Goal: Transaction & Acquisition: Book appointment/travel/reservation

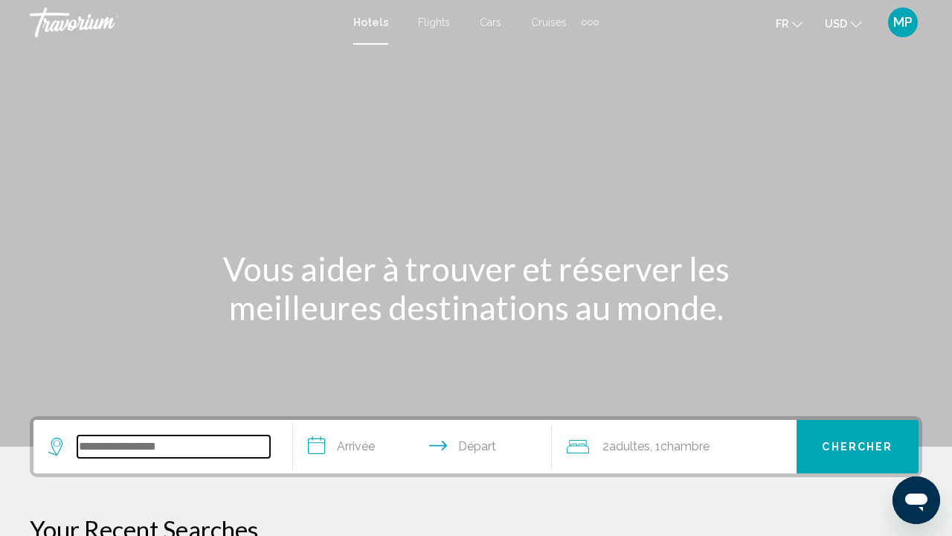
click at [126, 442] on input "Search widget" at bounding box center [173, 446] width 193 height 22
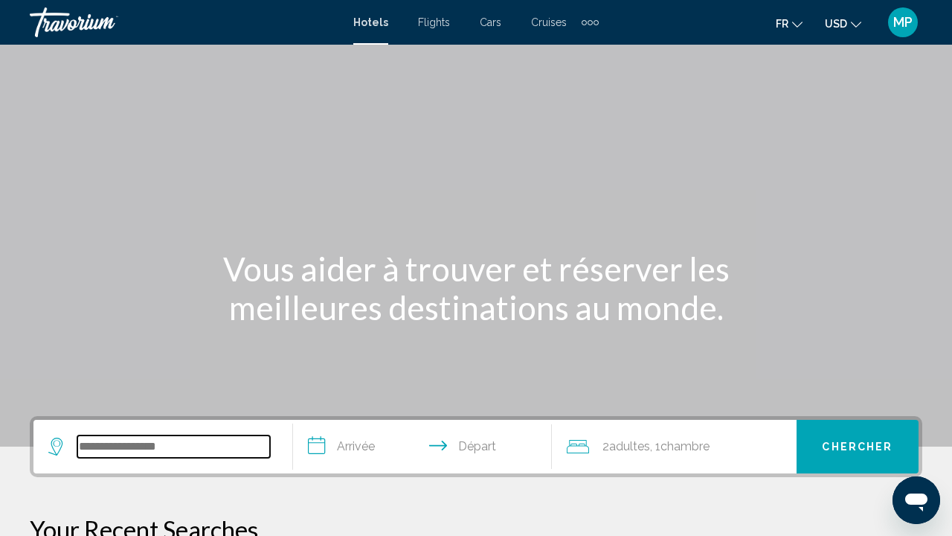
scroll to position [368, 0]
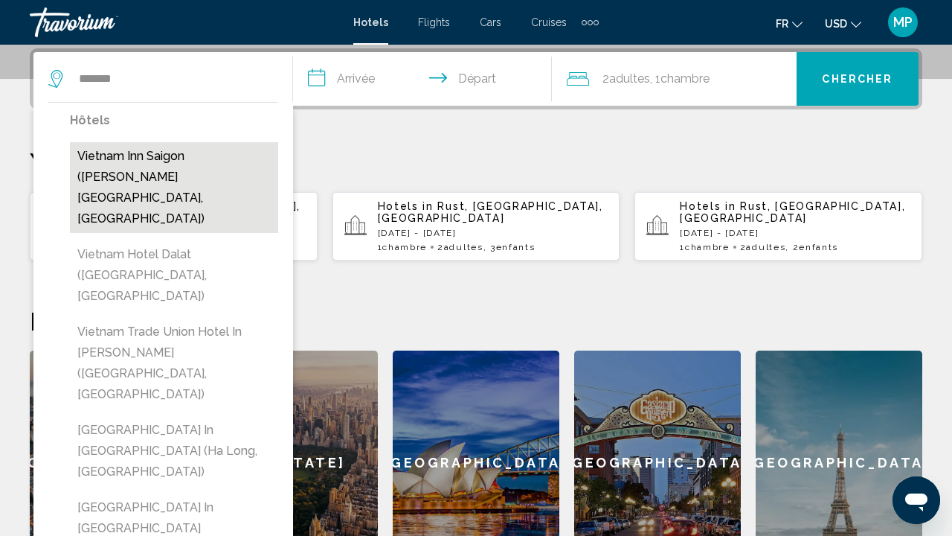
click at [222, 169] on button "Vietnam Inn Saigon ([PERSON_NAME][GEOGRAPHIC_DATA], [GEOGRAPHIC_DATA])" at bounding box center [174, 187] width 208 height 91
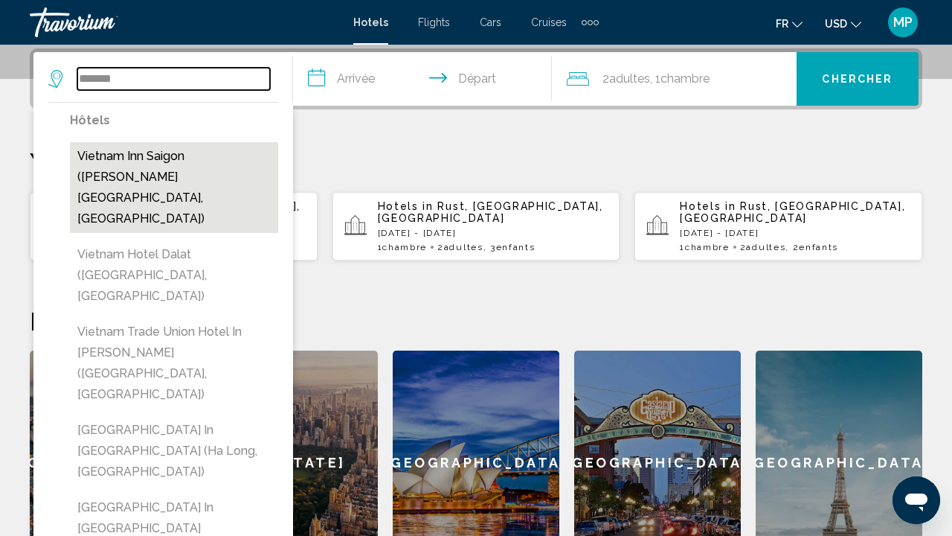
type input "**********"
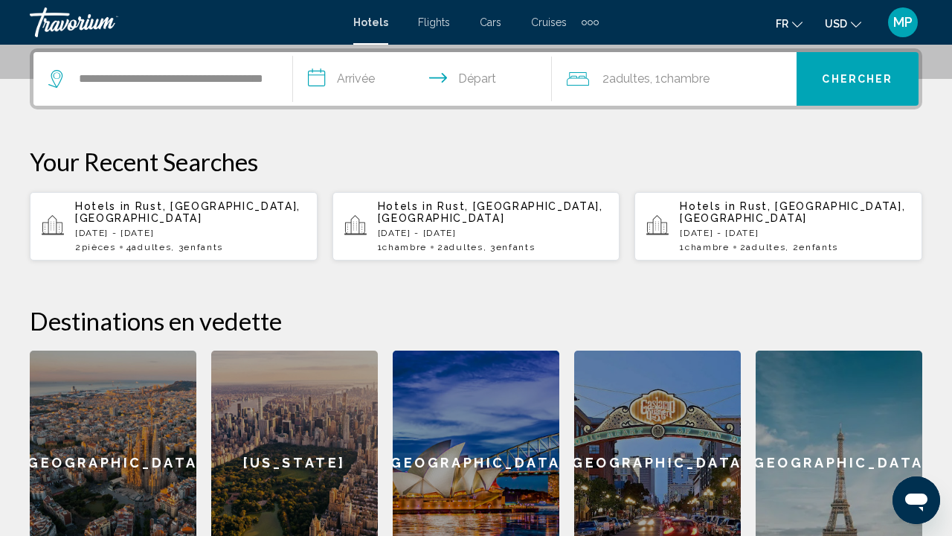
click at [363, 75] on input "**********" at bounding box center [426, 81] width 266 height 58
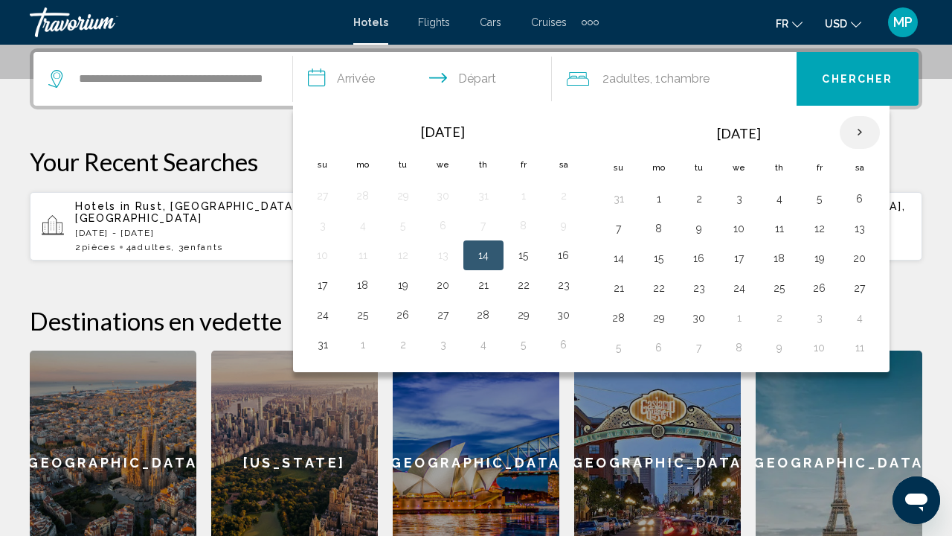
click at [860, 133] on th "Next month" at bounding box center [860, 132] width 40 height 33
click at [860, 134] on th "Next month" at bounding box center [860, 132] width 40 height 33
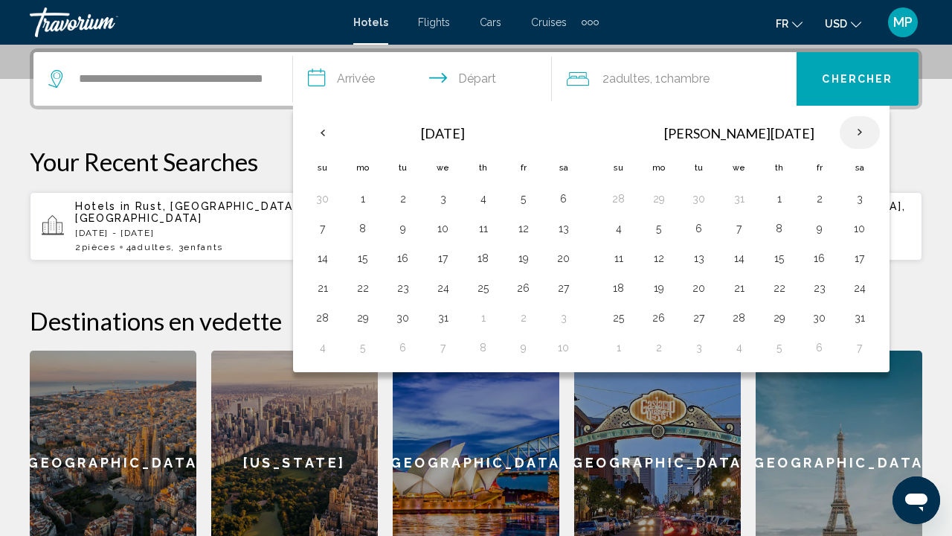
click at [861, 134] on th "Next month" at bounding box center [860, 132] width 40 height 33
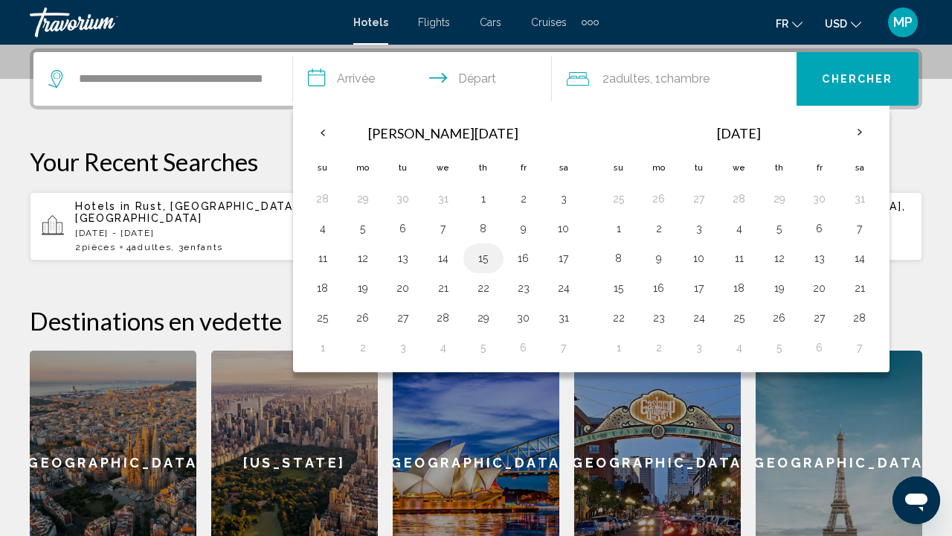
click at [477, 259] on button "15" at bounding box center [484, 258] width 24 height 21
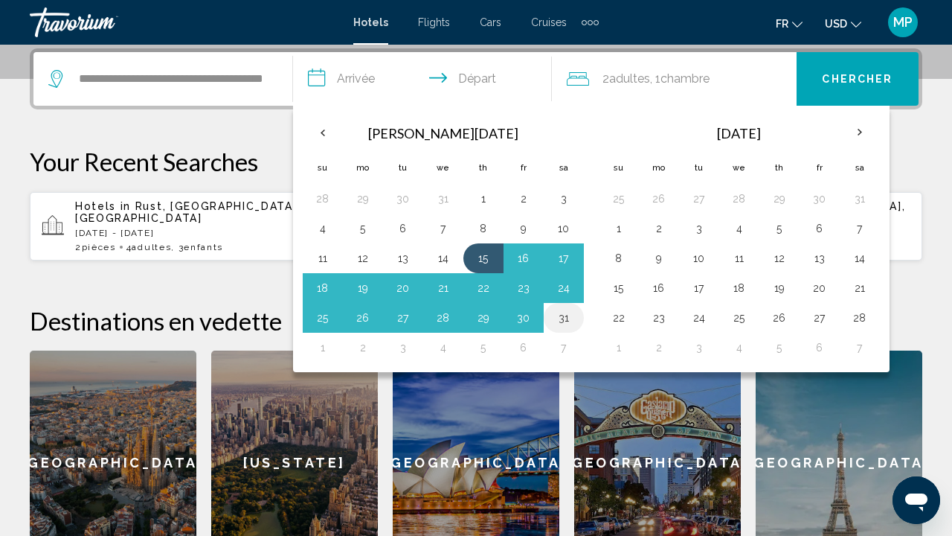
click at [560, 318] on button "31" at bounding box center [564, 317] width 24 height 21
type input "**********"
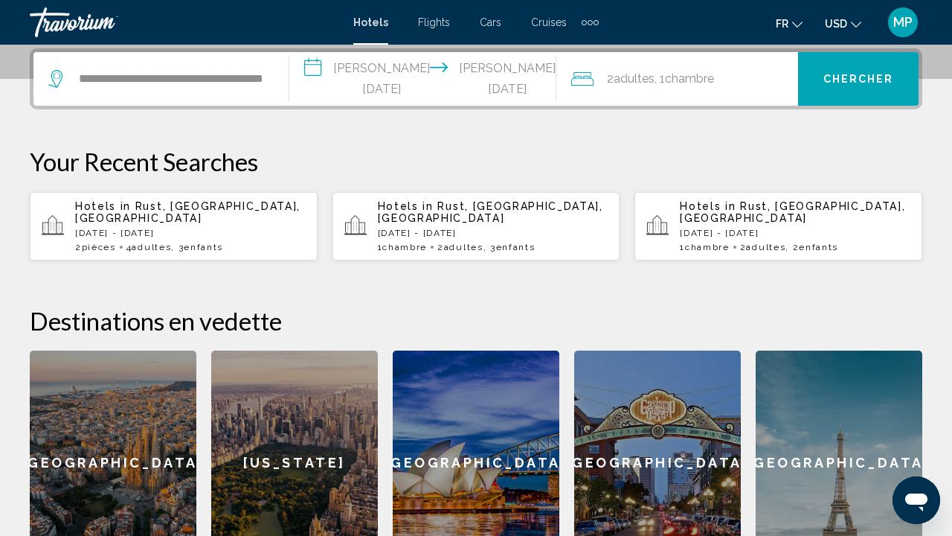
click at [670, 89] on div "2 Adulte Adultes , 1 Chambre pièces" at bounding box center [684, 79] width 226 height 54
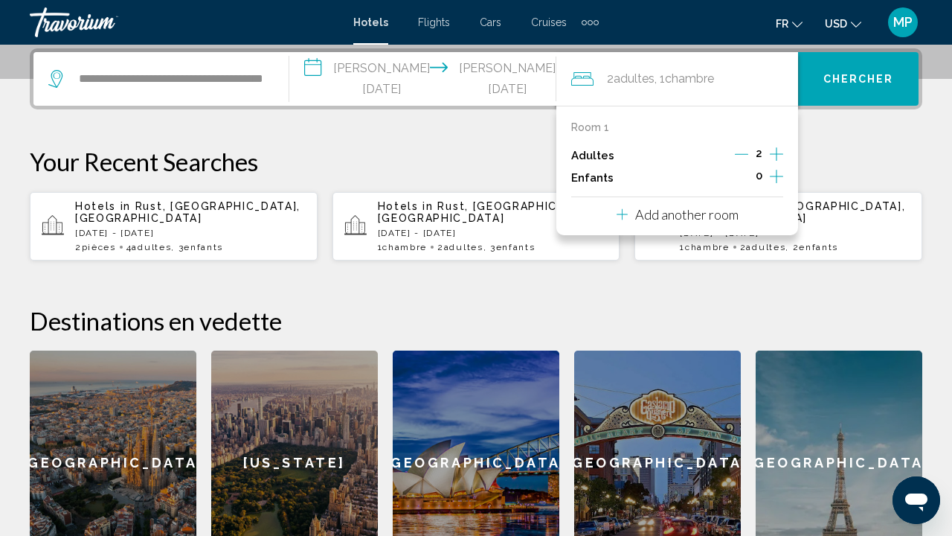
click at [774, 181] on icon "Increment children" at bounding box center [776, 176] width 13 height 18
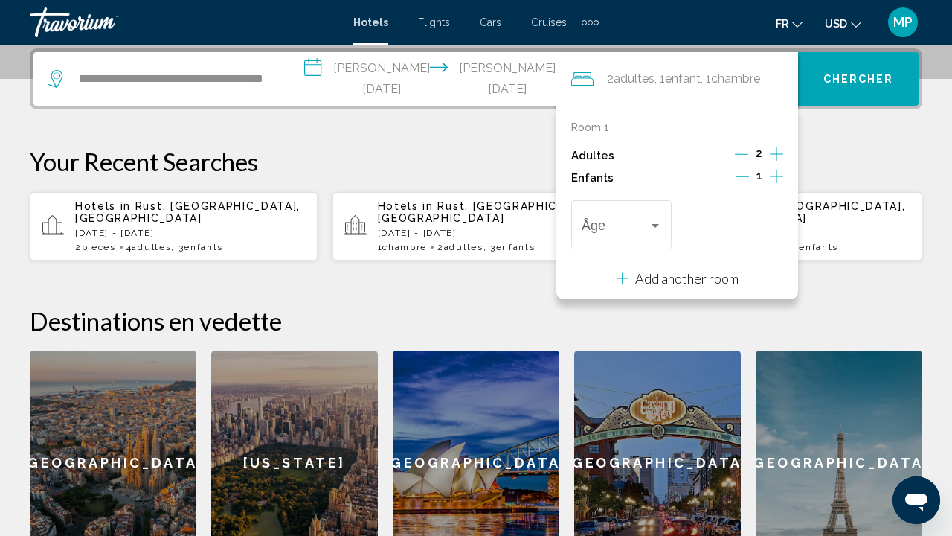
click at [774, 181] on icon "Increment children" at bounding box center [776, 176] width 13 height 18
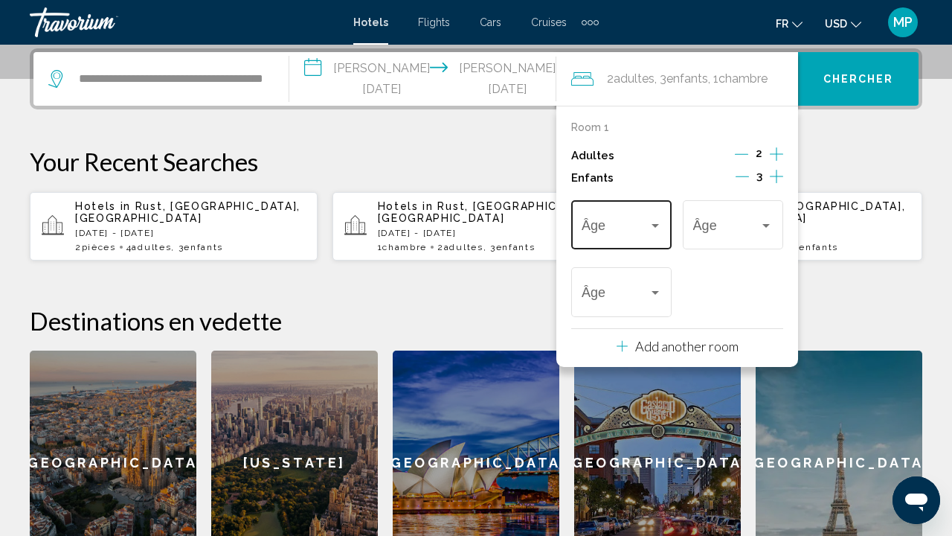
click at [649, 231] on div "Travelers: 2 adults, 3 children" at bounding box center [655, 226] width 13 height 12
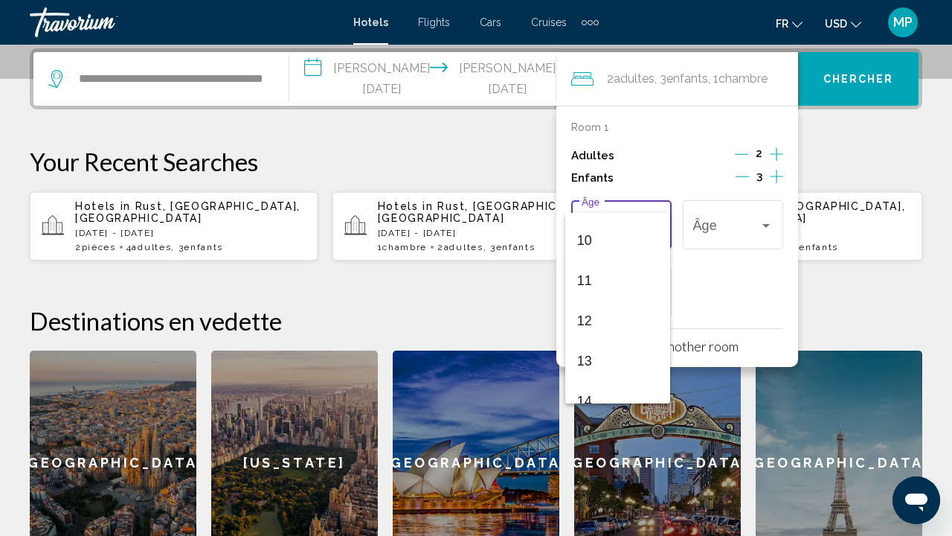
scroll to position [408, 0]
click at [610, 344] on span "13" at bounding box center [618, 347] width 82 height 40
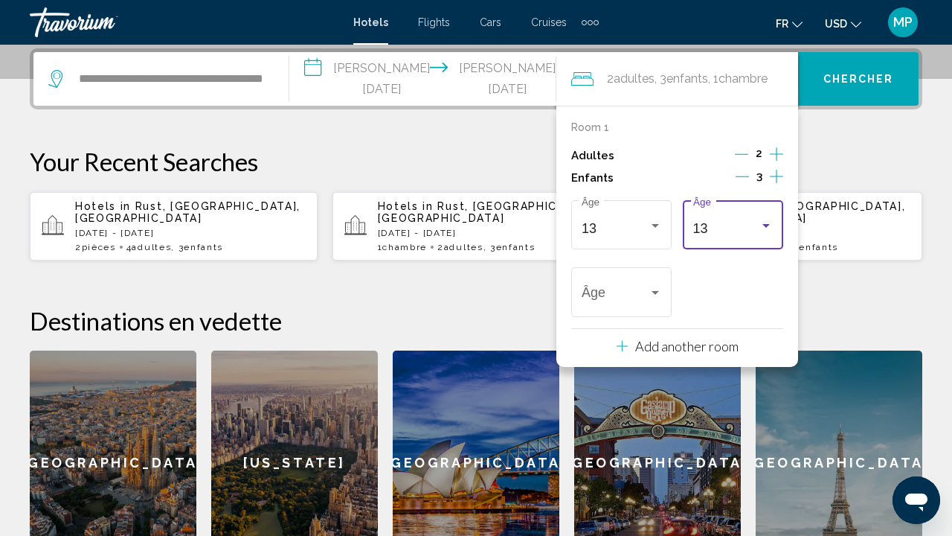
click at [737, 227] on div "13" at bounding box center [727, 228] width 67 height 15
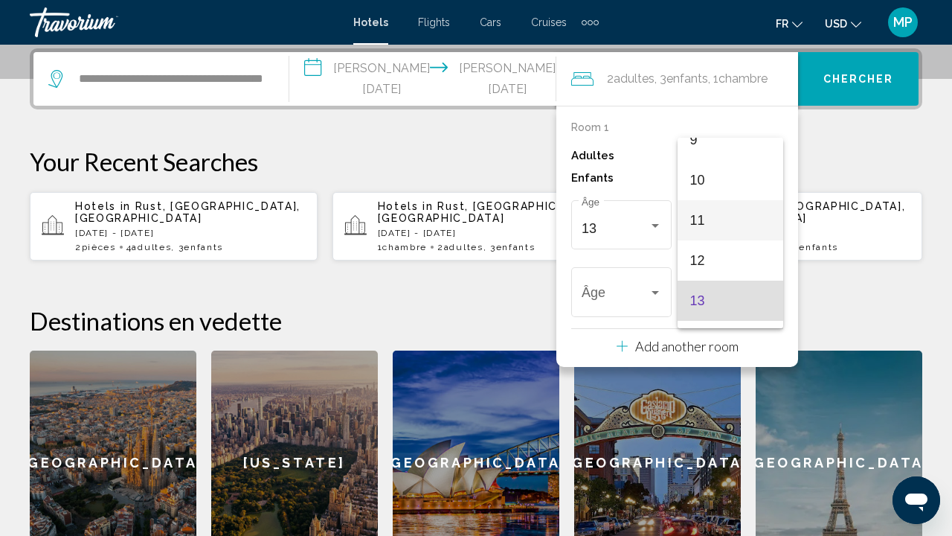
scroll to position [378, 0]
click at [733, 185] on span "10" at bounding box center [731, 181] width 82 height 40
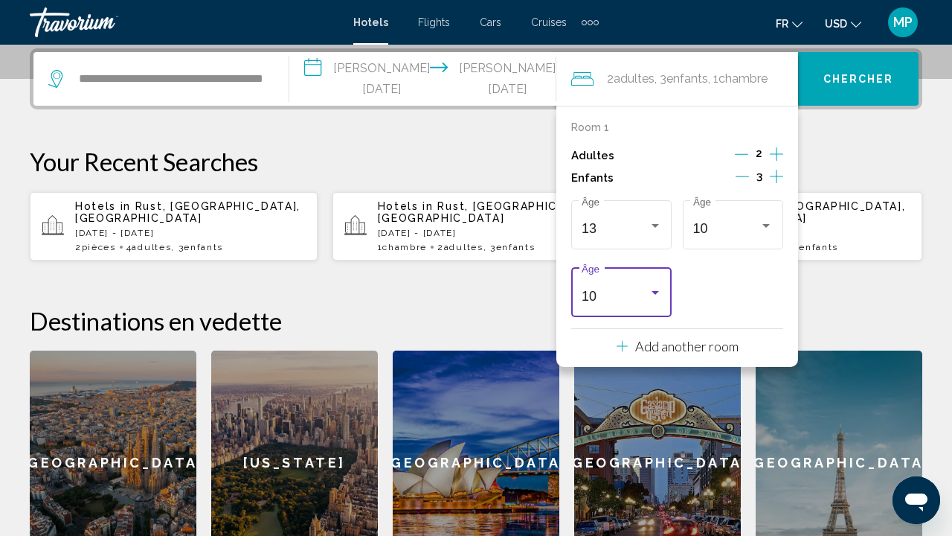
click at [641, 299] on div "10" at bounding box center [615, 296] width 67 height 15
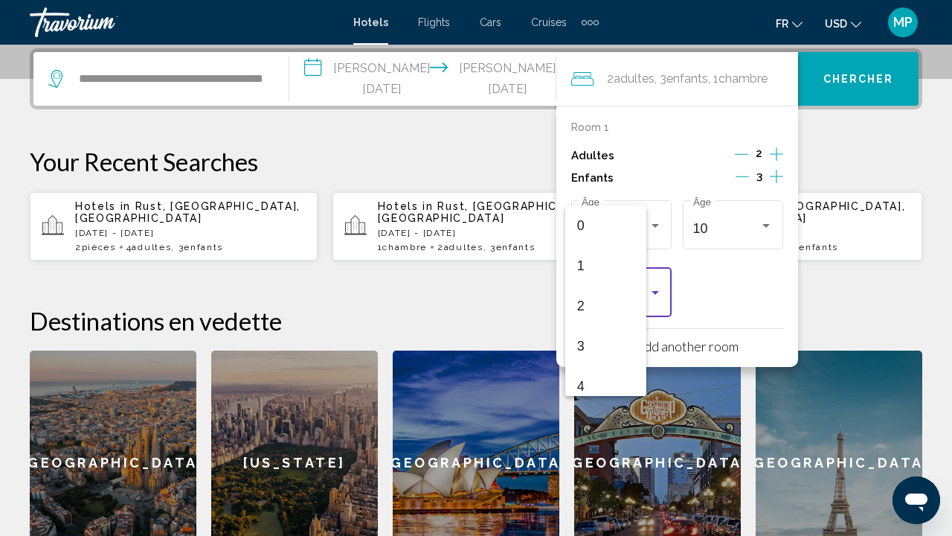
scroll to position [327, 0]
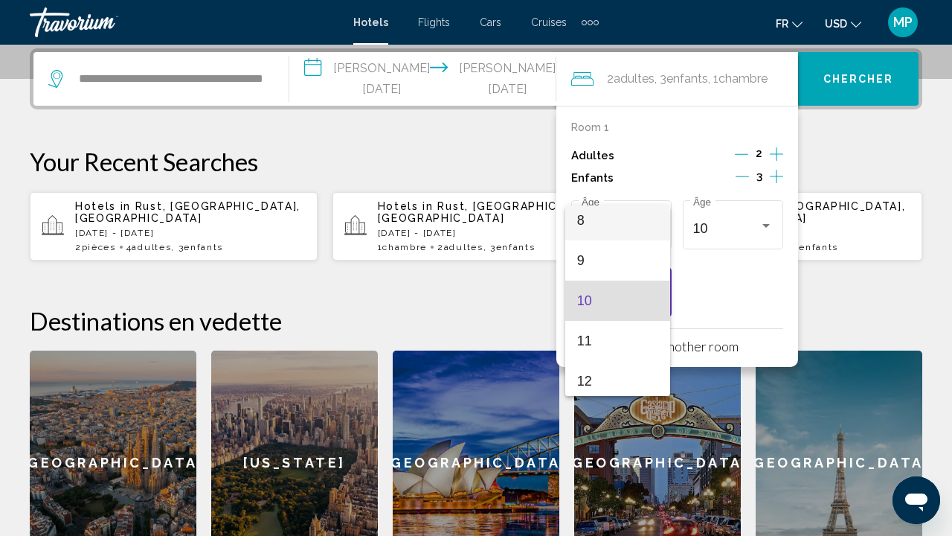
click at [623, 228] on span "8" at bounding box center [618, 220] width 82 height 40
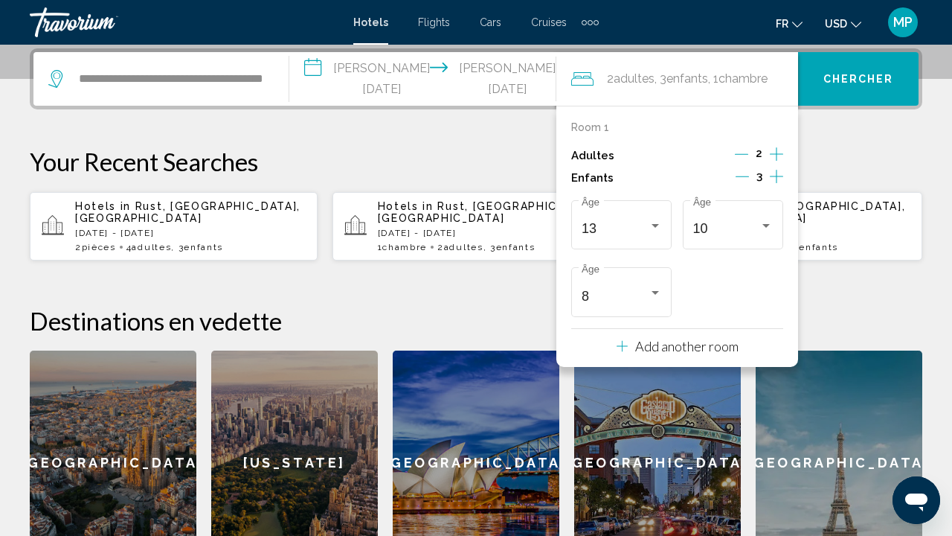
click at [845, 126] on div "**********" at bounding box center [476, 311] width 952 height 526
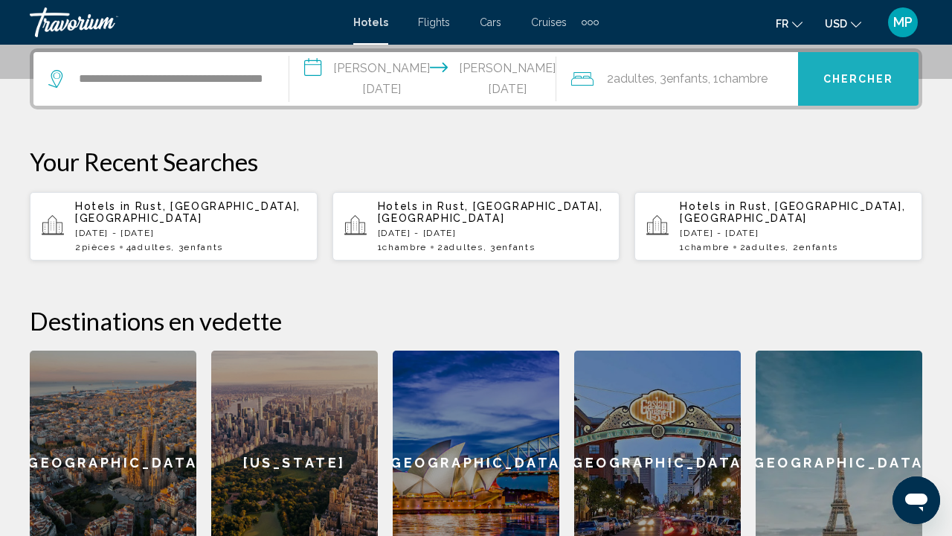
click at [845, 71] on button "Chercher" at bounding box center [858, 79] width 121 height 54
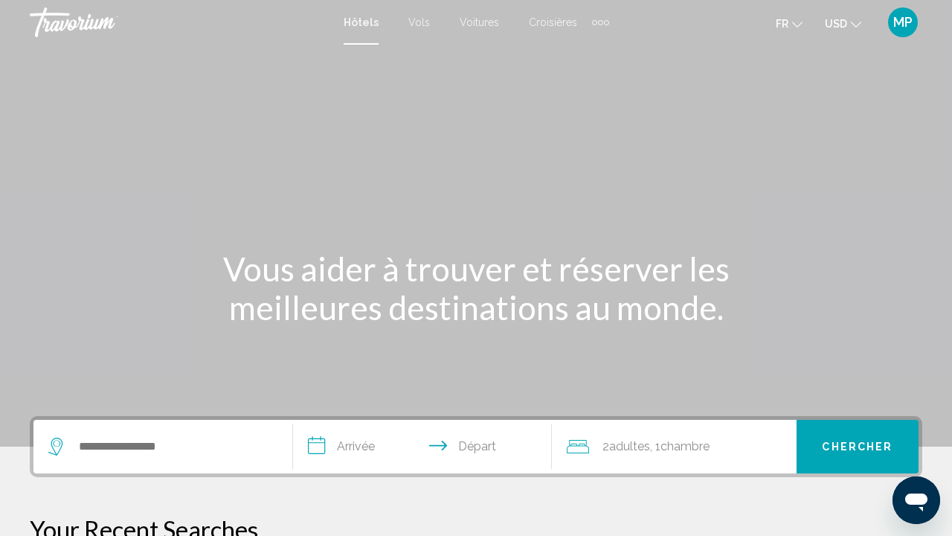
click at [409, 28] on span "Vols" at bounding box center [420, 22] width 22 height 12
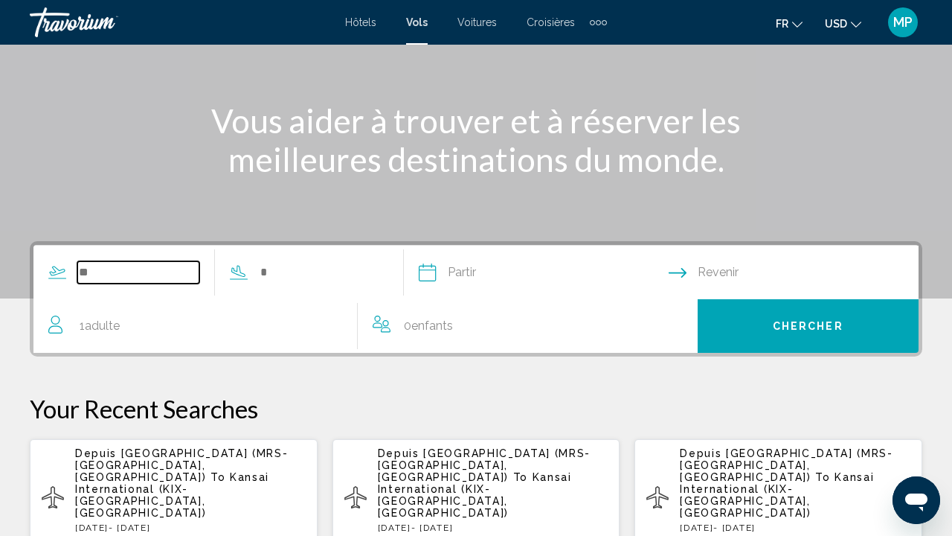
click at [148, 272] on input "Search widget" at bounding box center [138, 272] width 122 height 22
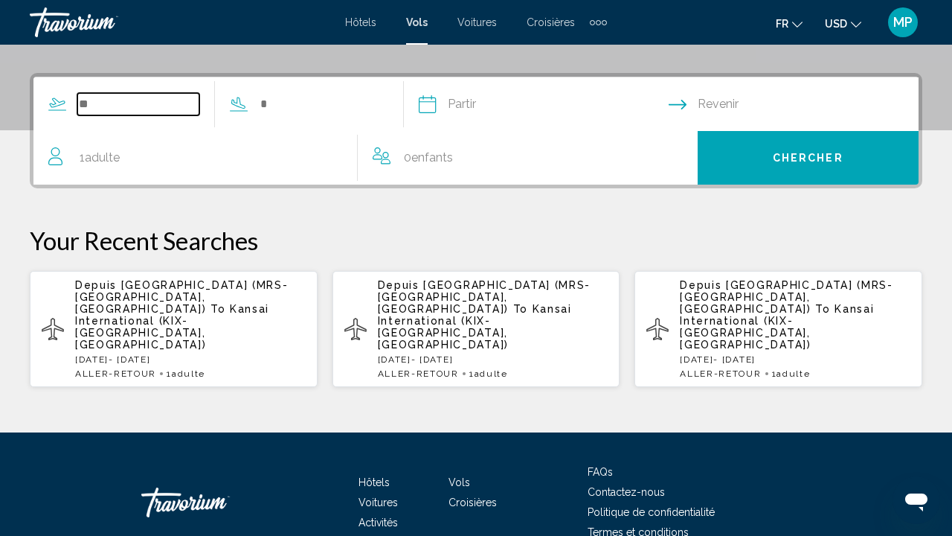
scroll to position [341, 0]
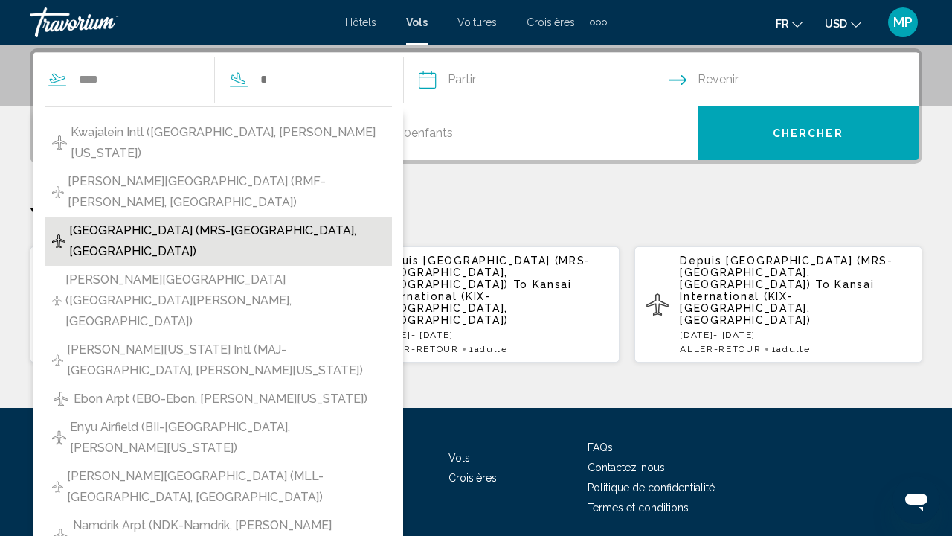
click at [165, 220] on span "Marseille Provence Airport (MRS-Marseille, France)" at bounding box center [227, 241] width 316 height 42
type input "**********"
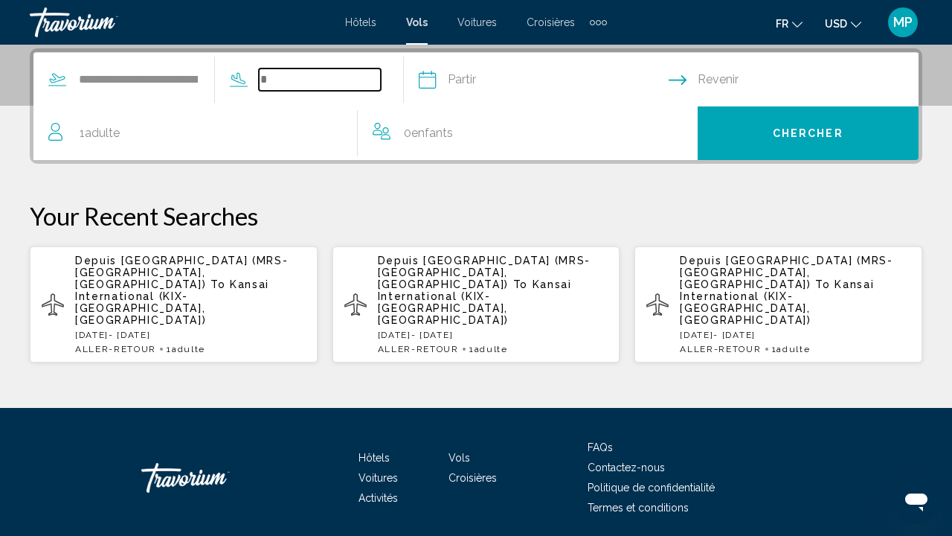
click at [322, 74] on input "Search widget" at bounding box center [320, 79] width 122 height 22
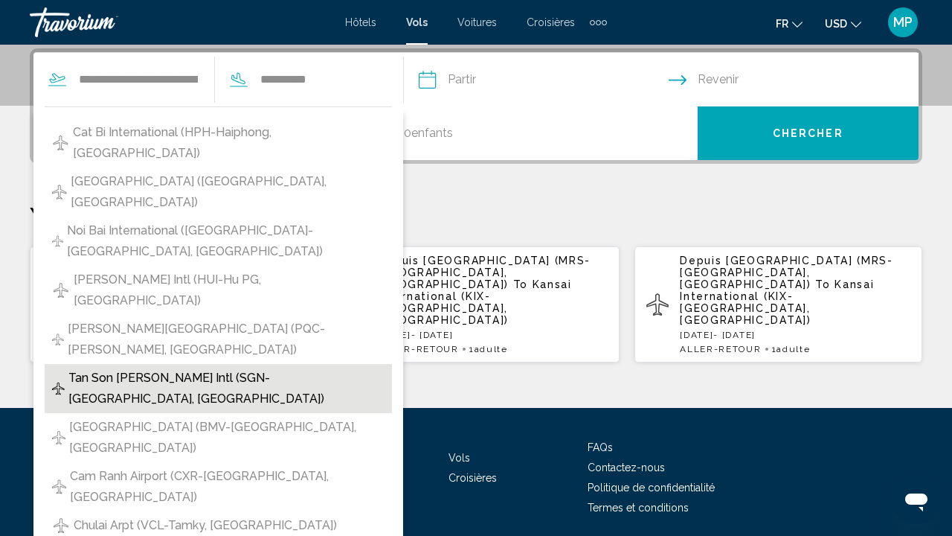
drag, startPoint x: 321, startPoint y: 110, endPoint x: 257, endPoint y: 275, distance: 176.5
click at [257, 368] on span "Tan Son Nhut Intl (SGN-Ho Chi Minh City, Vietnam)" at bounding box center [226, 389] width 316 height 42
type input "**********"
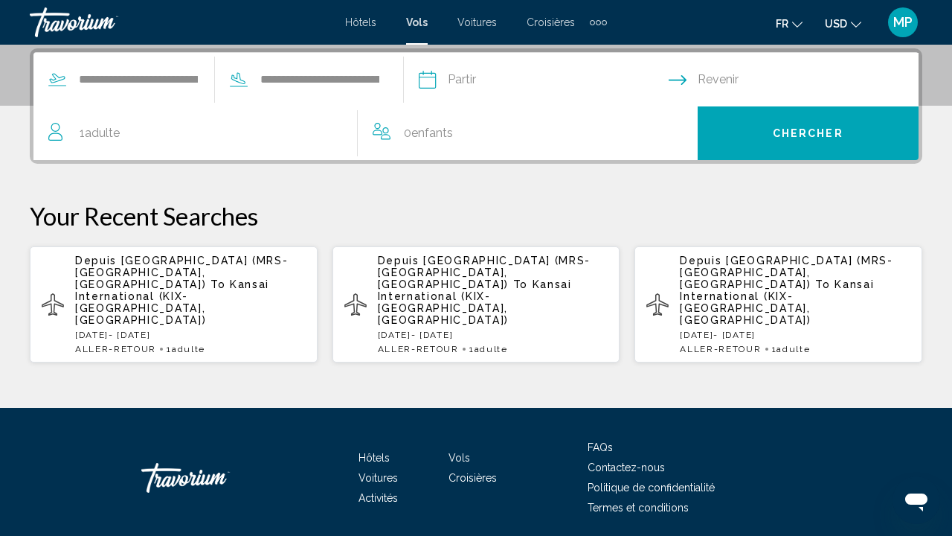
click at [522, 71] on input "Depart date" at bounding box center [543, 82] width 256 height 58
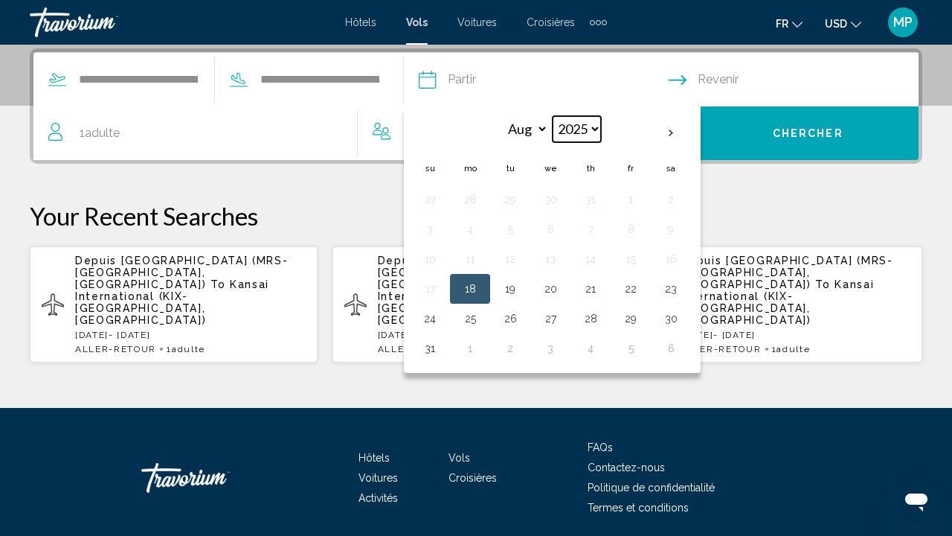
select select "****"
select select "*"
click at [603, 260] on button "15" at bounding box center [591, 259] width 24 height 21
type input "**********"
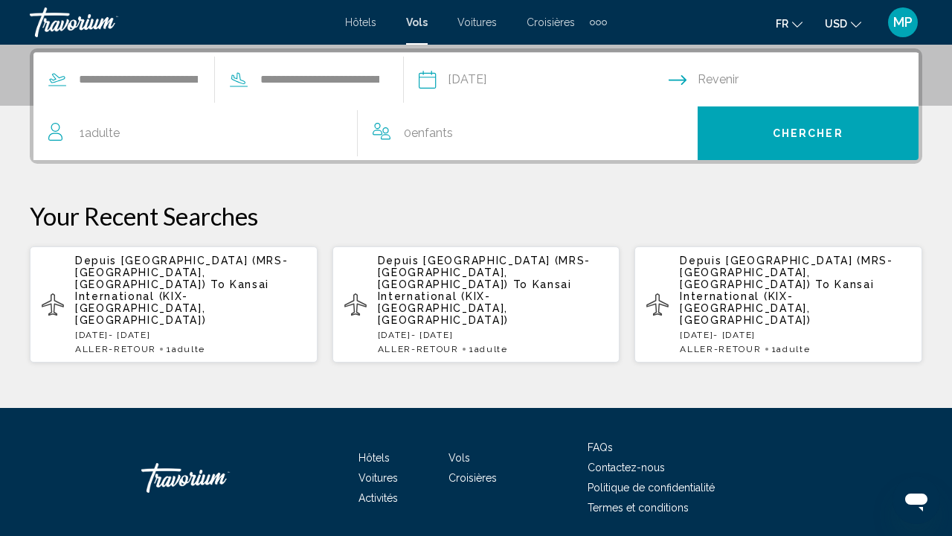
click at [748, 71] on input "Return date" at bounding box center [797, 82] width 256 height 58
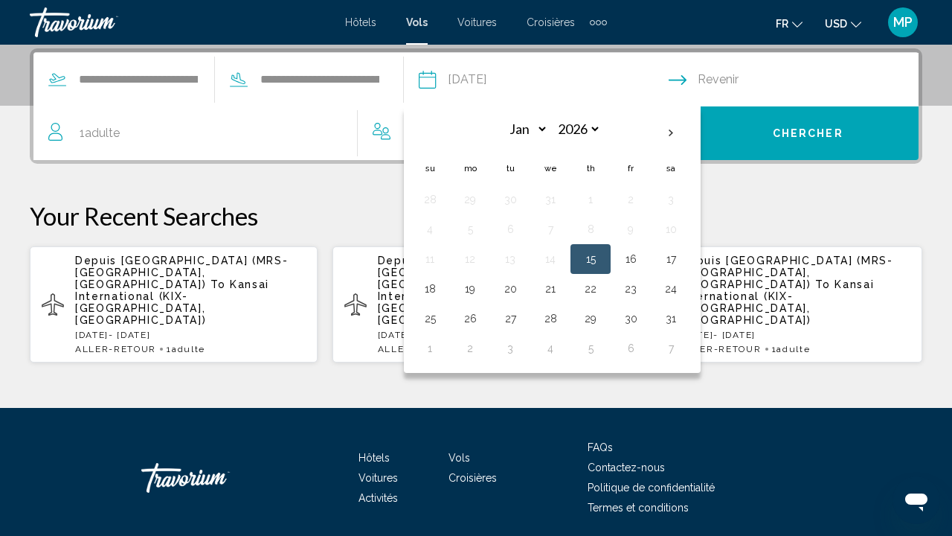
click at [683, 316] on button "31" at bounding box center [671, 318] width 24 height 21
type input "**********"
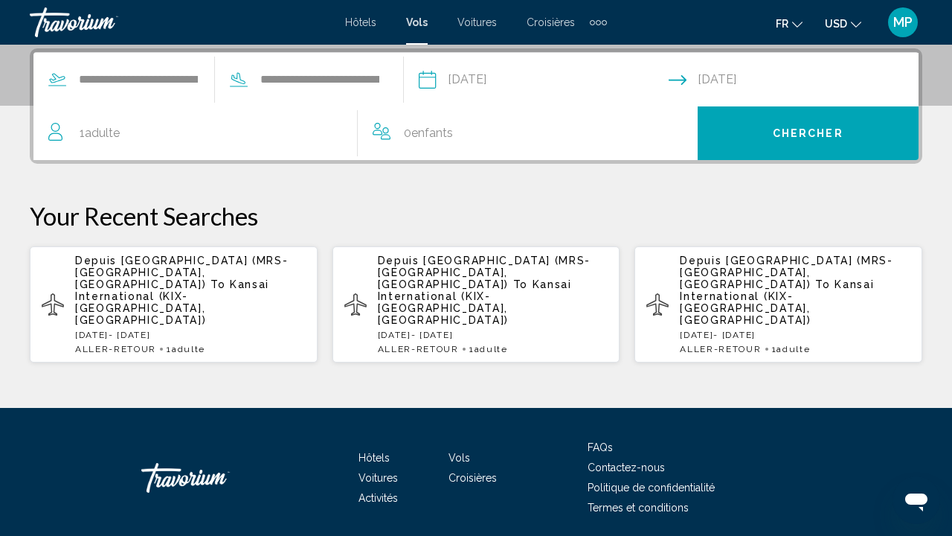
click at [203, 129] on div "1 Adulte Adultes" at bounding box center [202, 133] width 309 height 21
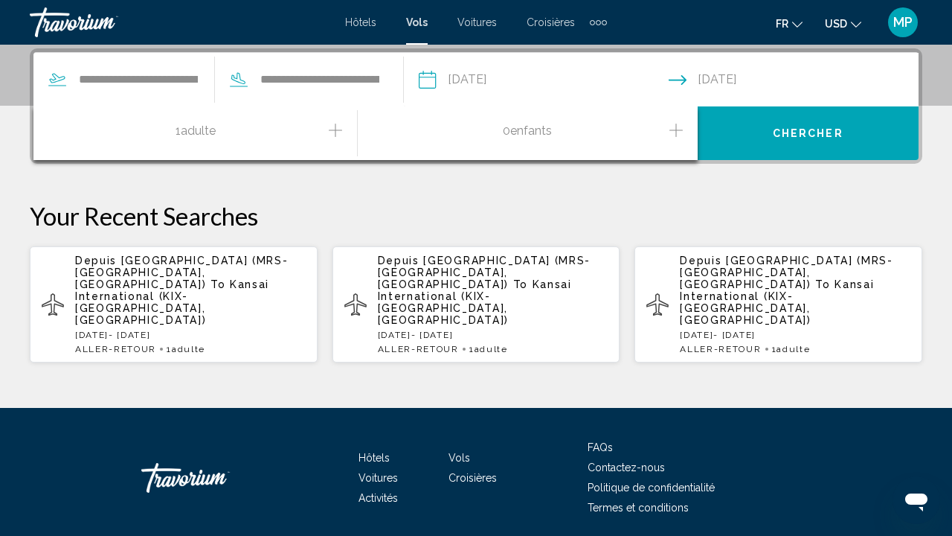
click at [334, 126] on icon "Increment adults" at bounding box center [335, 130] width 13 height 18
click at [674, 129] on icon "Increment children" at bounding box center [676, 130] width 13 height 18
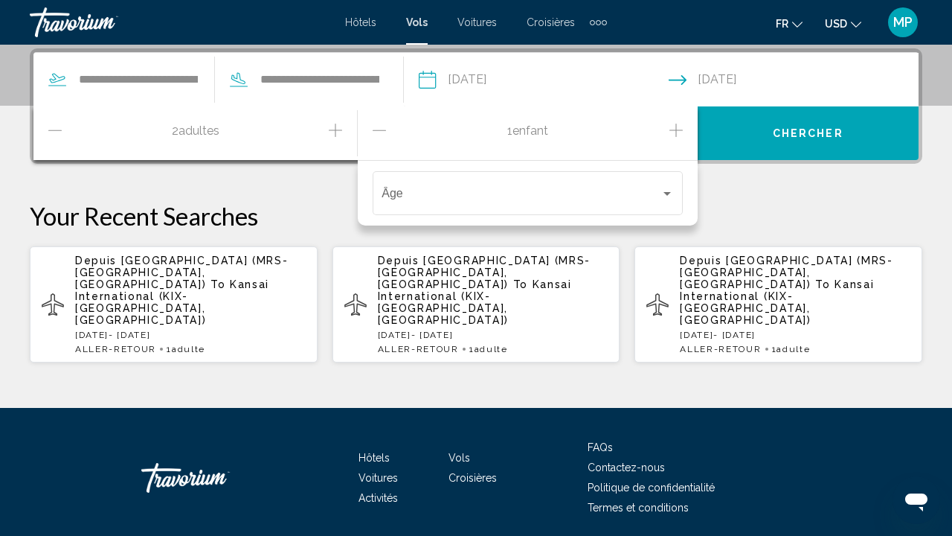
click at [674, 129] on icon "Increment children" at bounding box center [676, 130] width 13 height 18
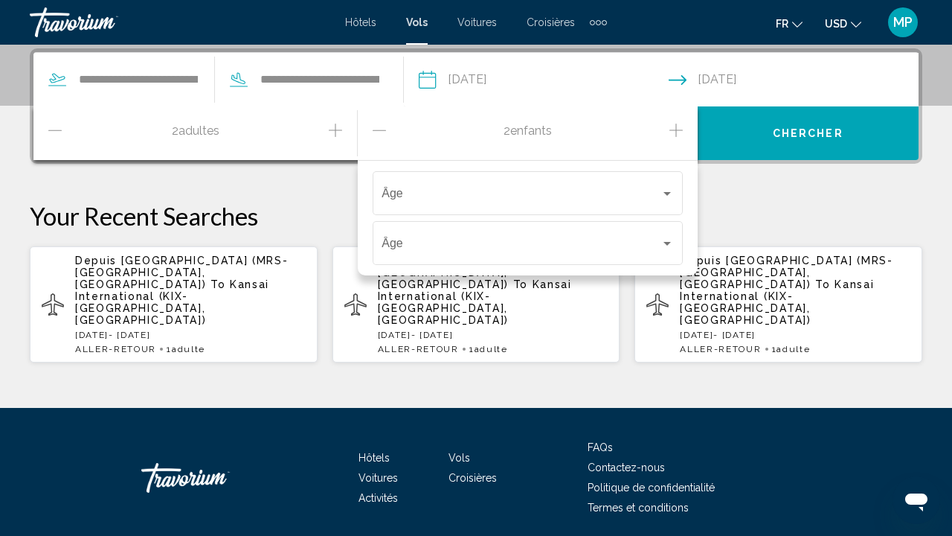
click at [674, 129] on icon "Increment children" at bounding box center [676, 130] width 13 height 18
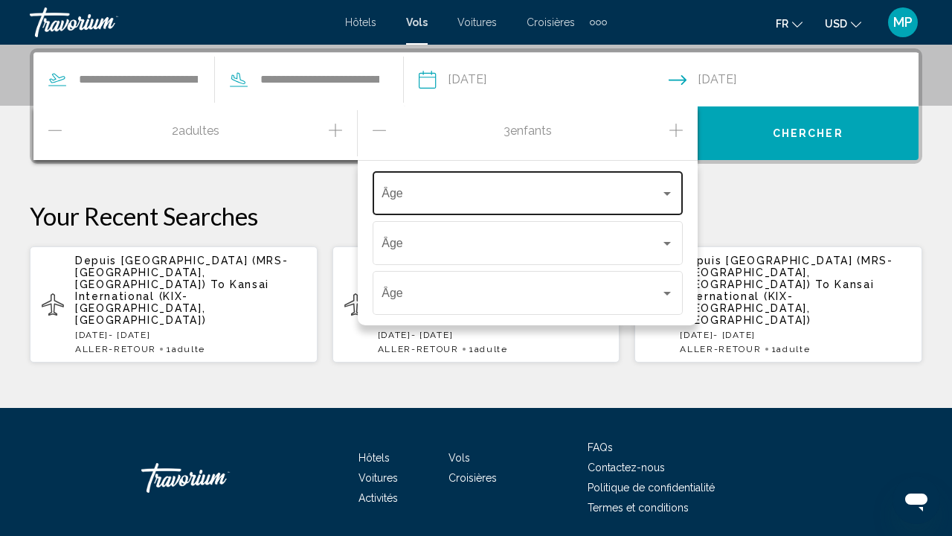
click at [674, 185] on div "Âge" at bounding box center [528, 191] width 310 height 47
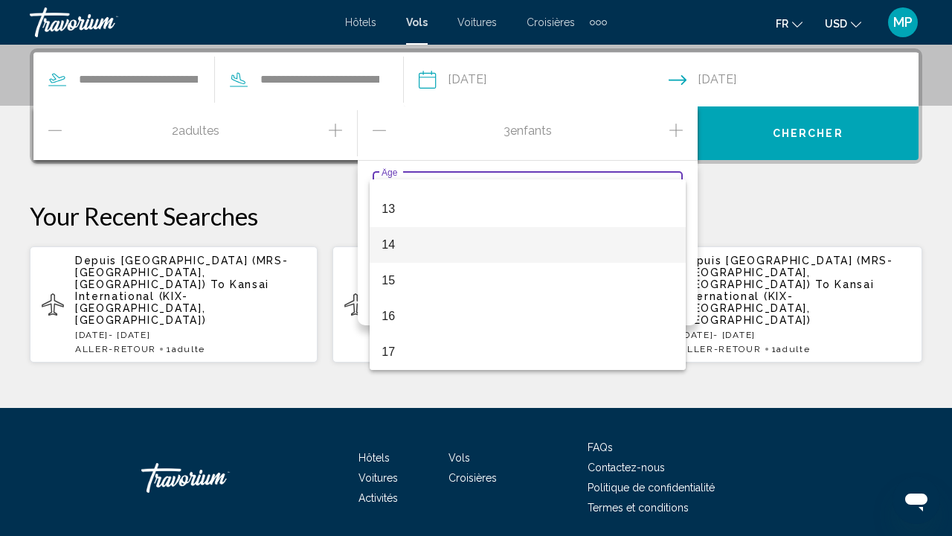
scroll to position [452, 0]
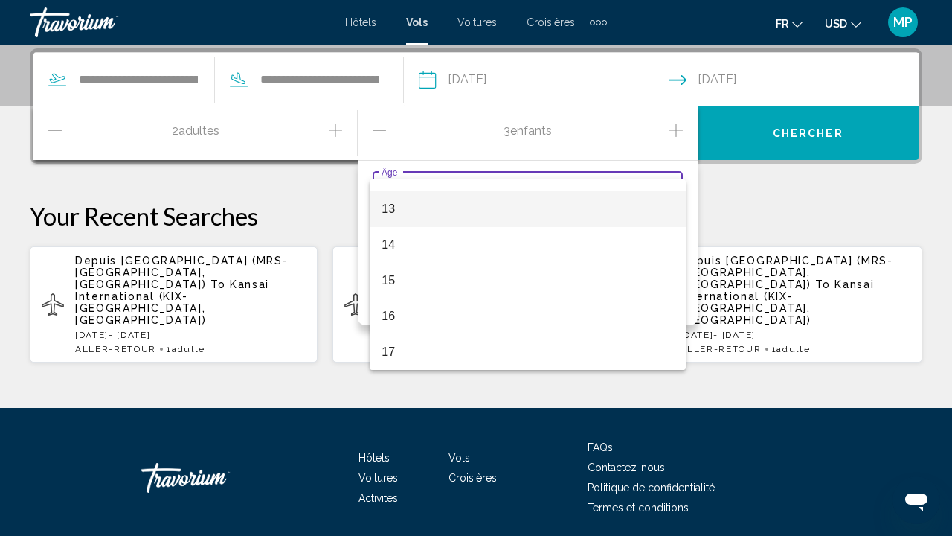
click at [495, 213] on span "13" at bounding box center [528, 209] width 292 height 36
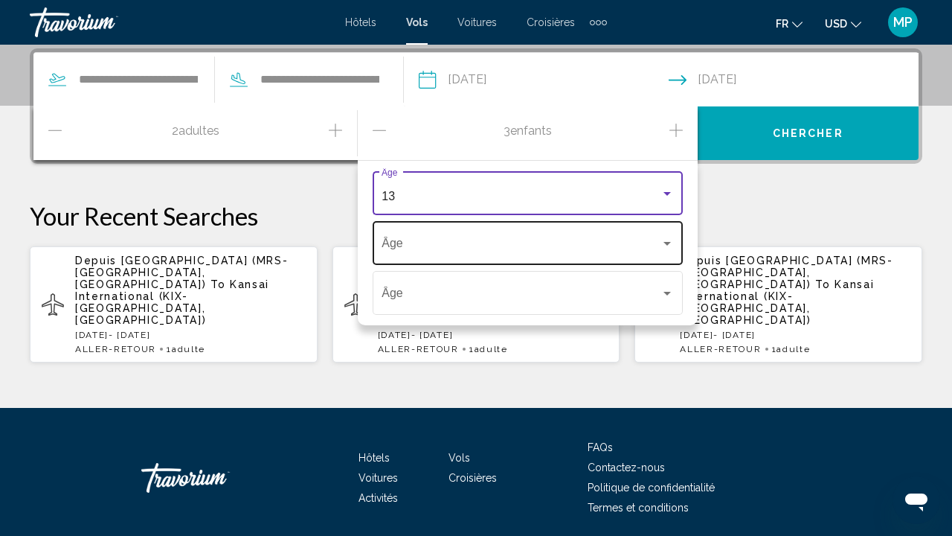
click at [529, 257] on div "Âge" at bounding box center [528, 241] width 292 height 47
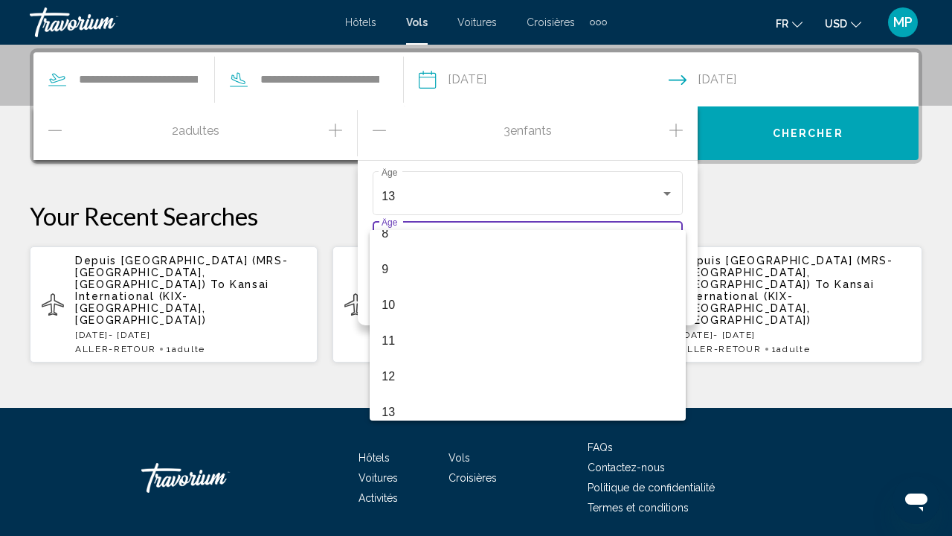
scroll to position [332, 0]
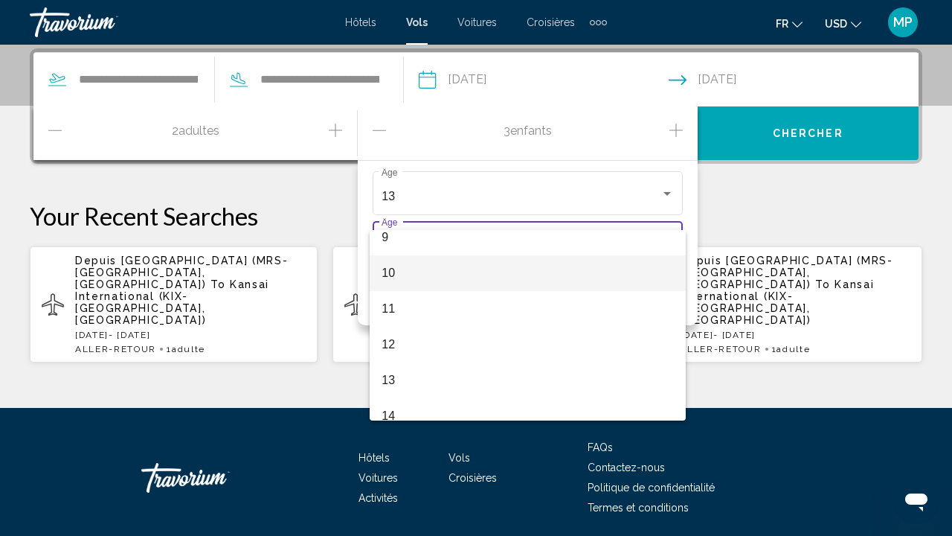
click at [504, 284] on span "10" at bounding box center [528, 273] width 292 height 36
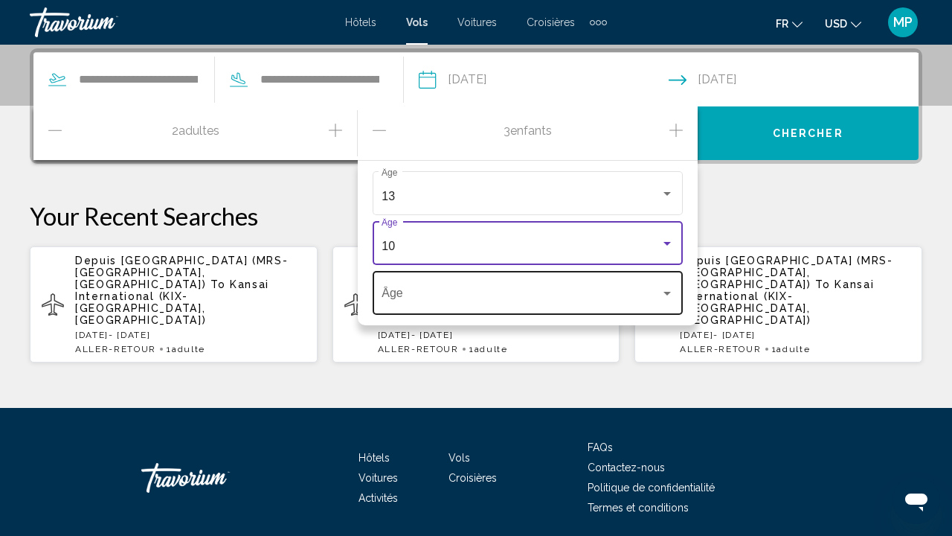
click at [522, 293] on span "Travelers: 2 adults, 3 children" at bounding box center [521, 295] width 278 height 13
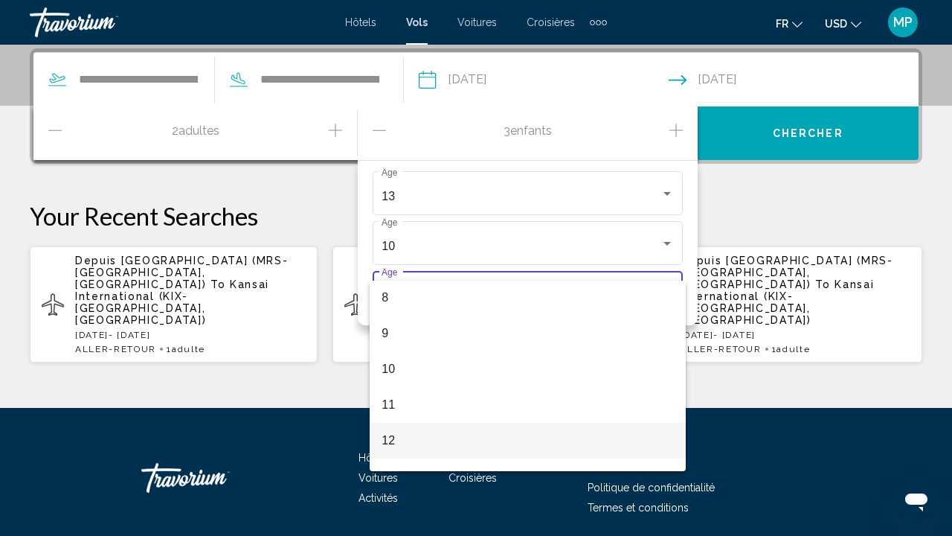
scroll to position [272, 0]
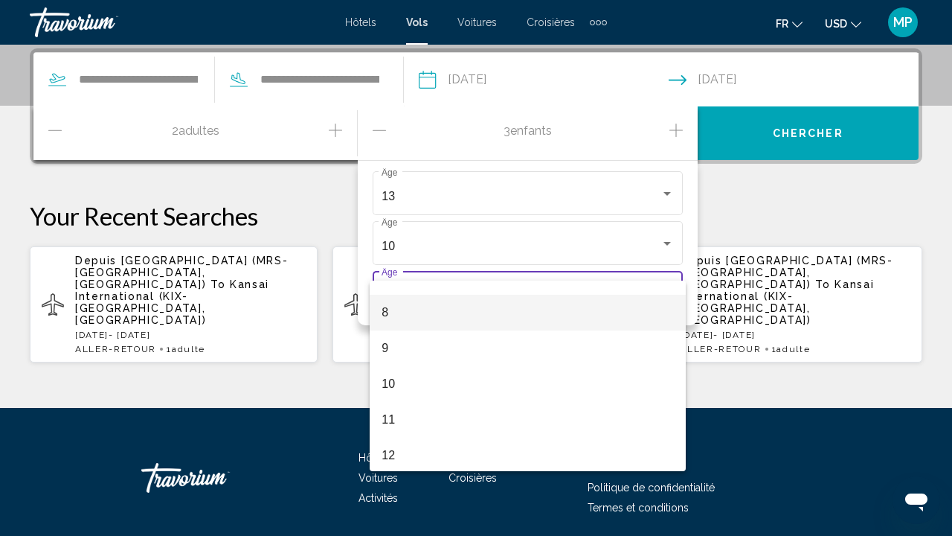
click at [505, 316] on span "8" at bounding box center [528, 313] width 292 height 36
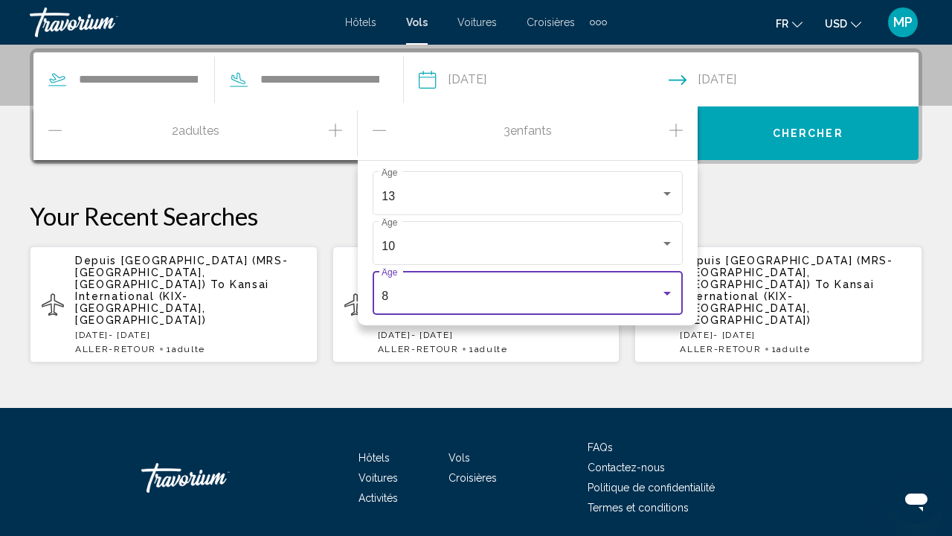
click at [790, 135] on span "Chercher" at bounding box center [808, 134] width 71 height 12
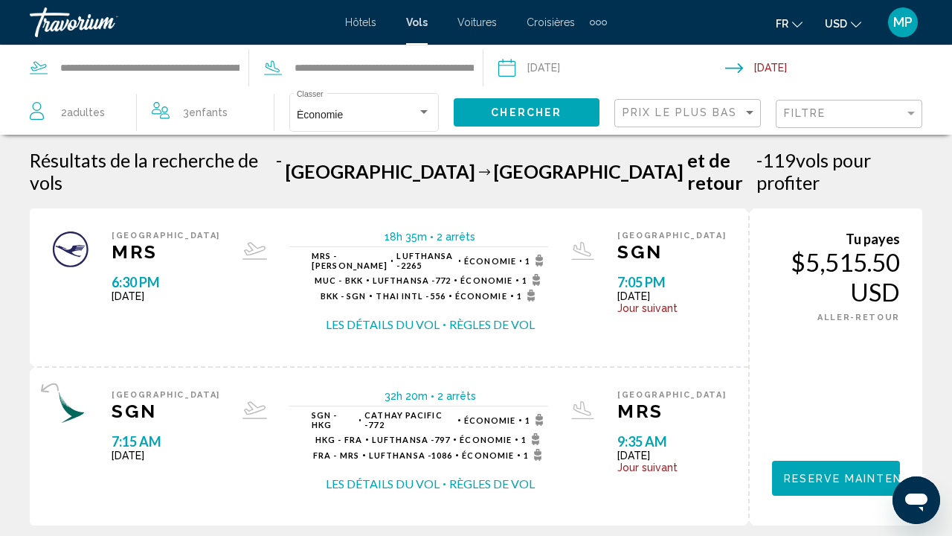
click at [403, 316] on button "Les détails du vol" at bounding box center [383, 324] width 114 height 16
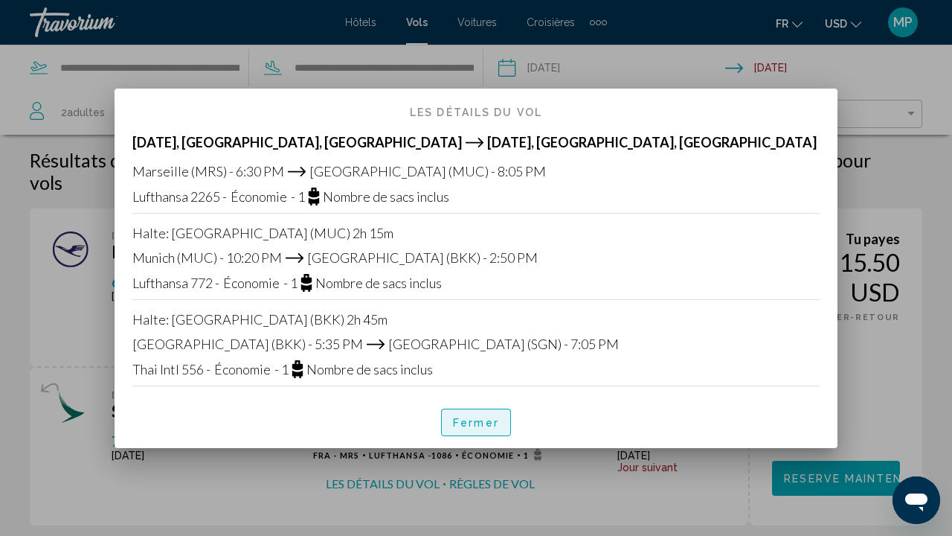
click at [475, 419] on span "Fermer" at bounding box center [476, 423] width 46 height 12
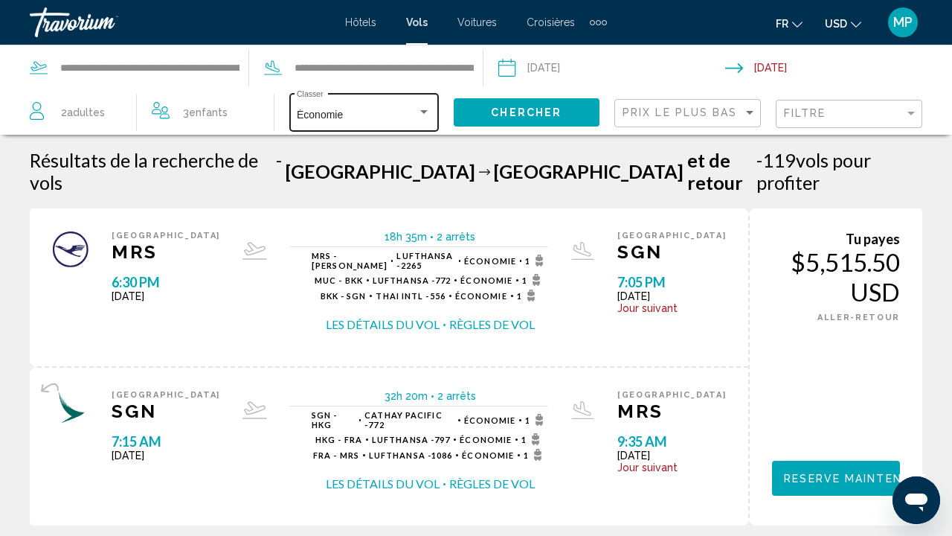
click at [394, 103] on div "Économie Classer" at bounding box center [364, 111] width 134 height 41
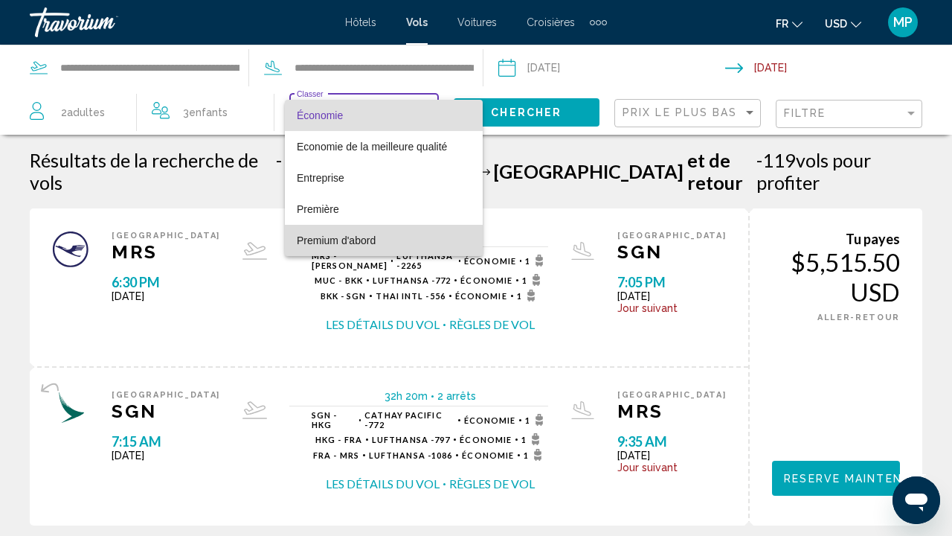
click at [397, 243] on span "Premium d'abord" at bounding box center [384, 240] width 174 height 31
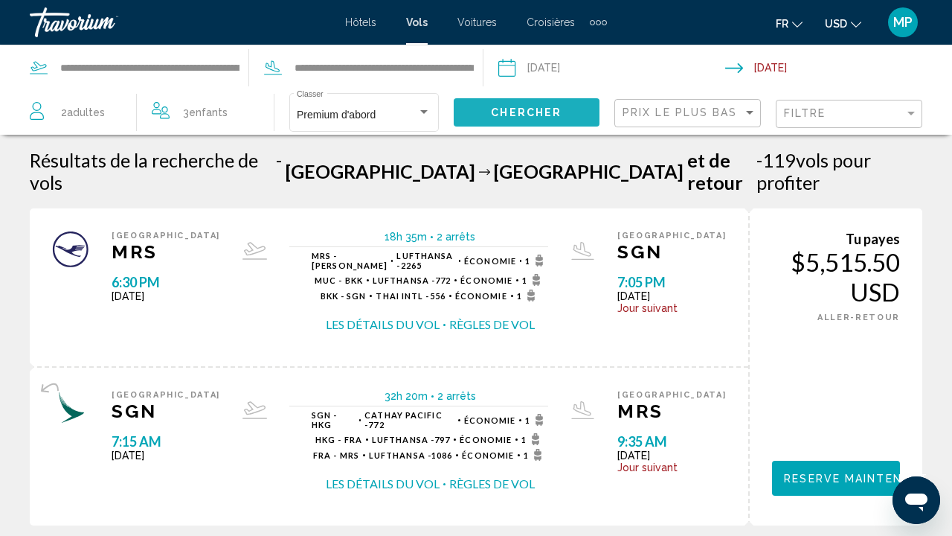
click at [551, 106] on button "Chercher" at bounding box center [527, 112] width 147 height 28
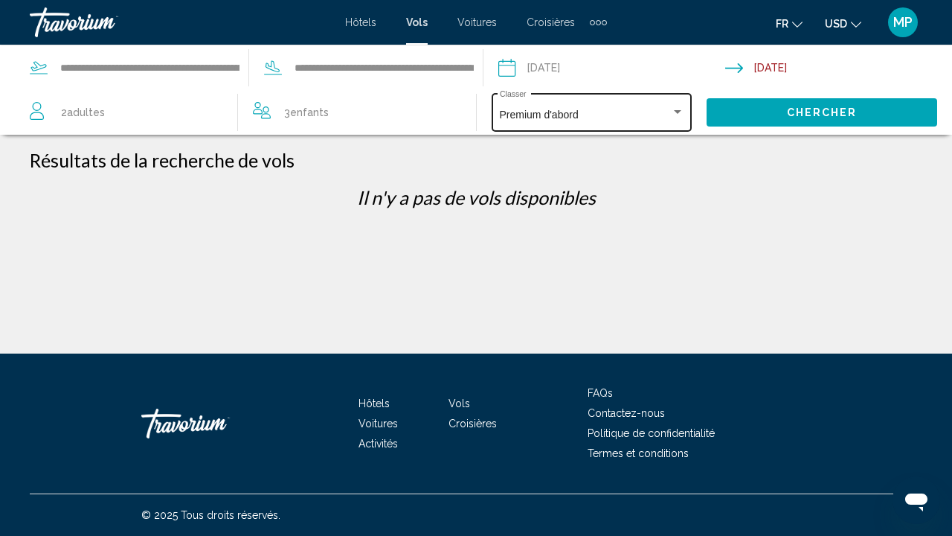
click at [526, 124] on div "Premium d'abord Classer" at bounding box center [592, 111] width 185 height 41
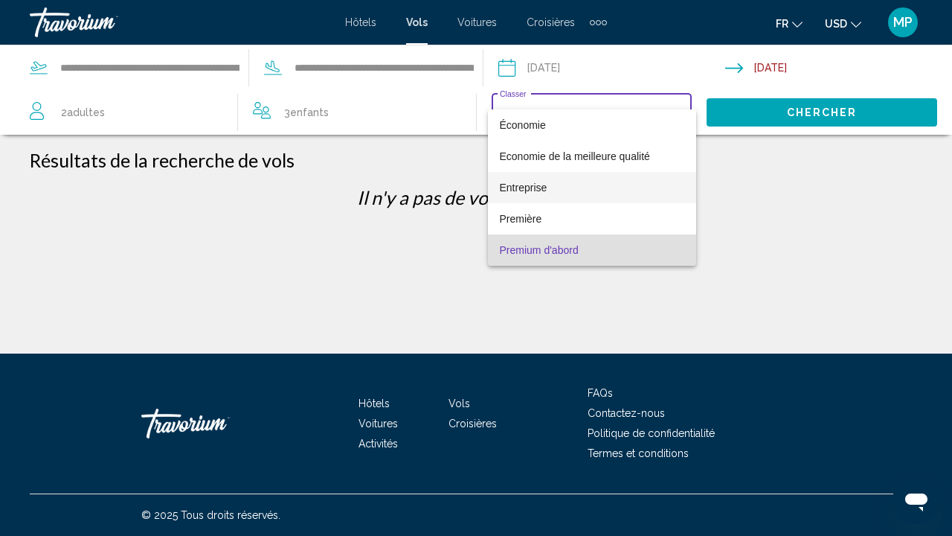
click at [535, 195] on span "Entreprise" at bounding box center [592, 187] width 185 height 31
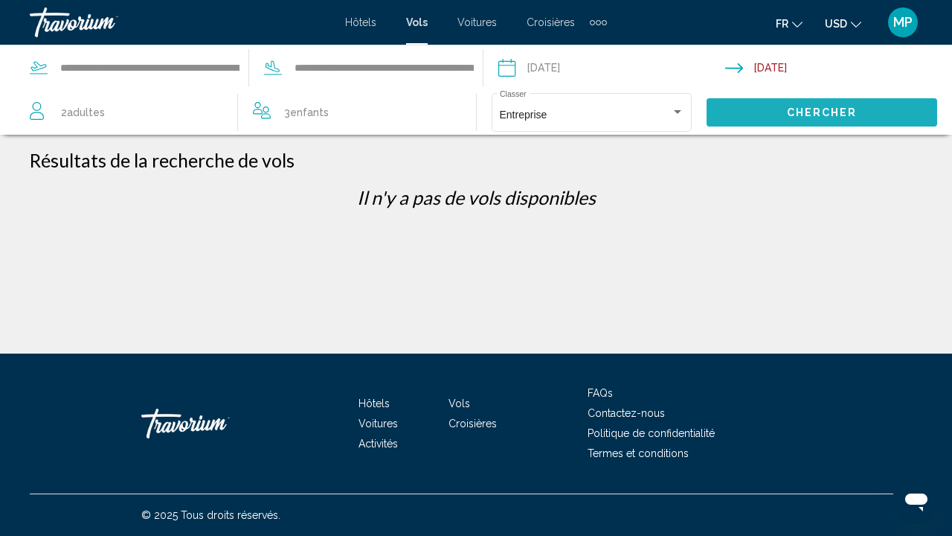
click at [797, 114] on span "Chercher" at bounding box center [822, 113] width 71 height 12
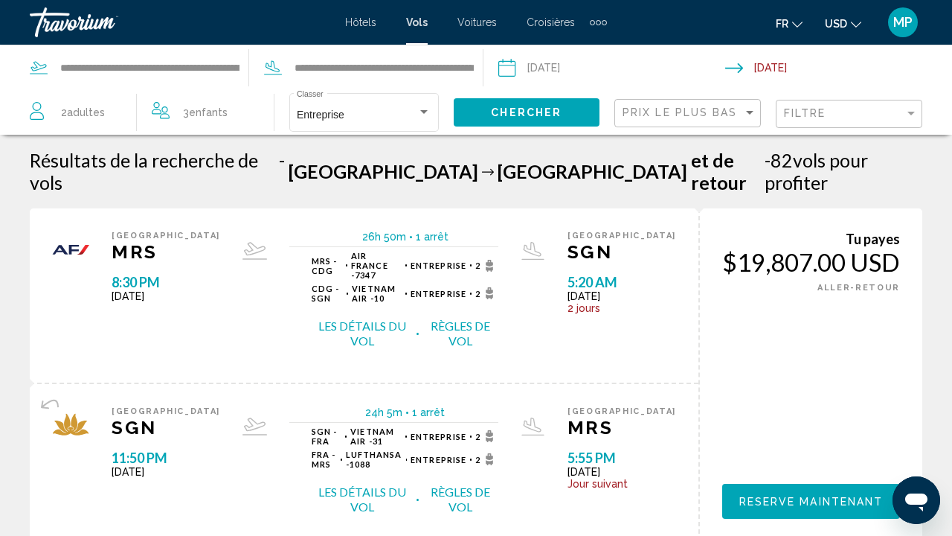
click at [843, 22] on span "USD" at bounding box center [836, 24] width 22 height 12
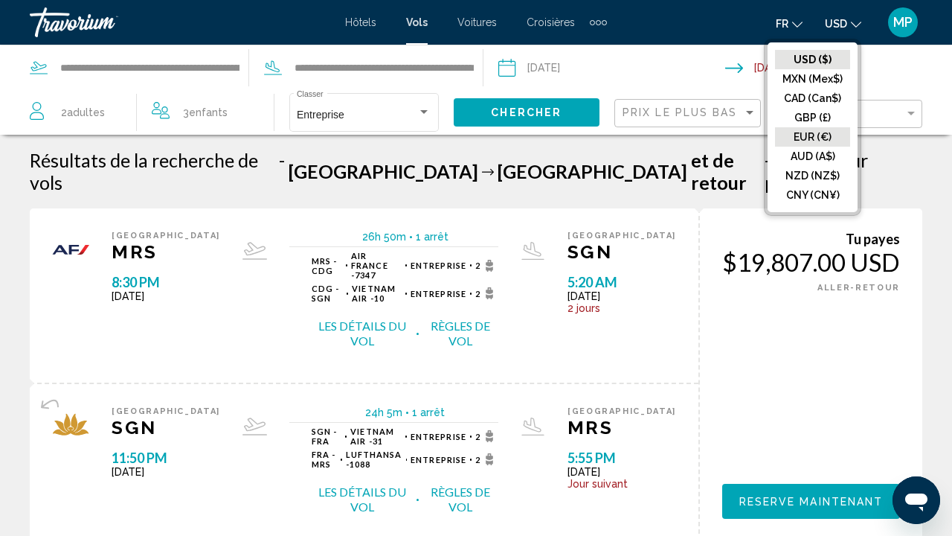
click at [818, 140] on button "EUR (€)" at bounding box center [812, 136] width 75 height 19
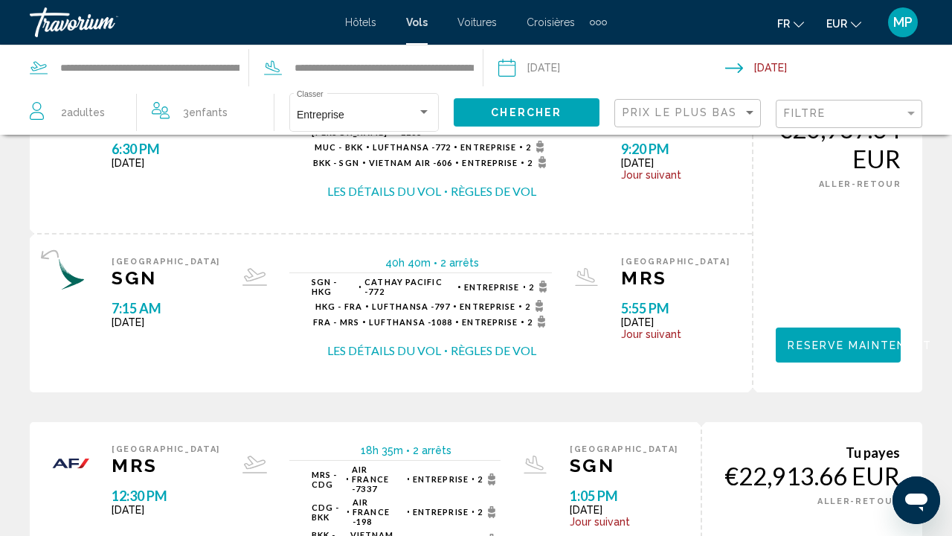
scroll to position [1622, 0]
